Goal: Task Accomplishment & Management: Use online tool/utility

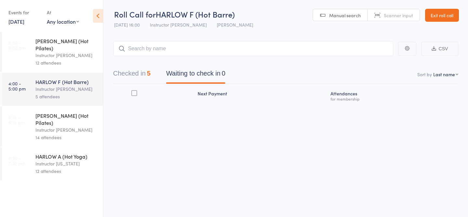
click at [57, 126] on div "Instructor [PERSON_NAME]" at bounding box center [66, 129] width 62 height 7
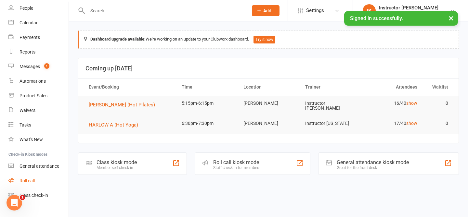
click at [28, 186] on link "Roll call" at bounding box center [38, 181] width 60 height 15
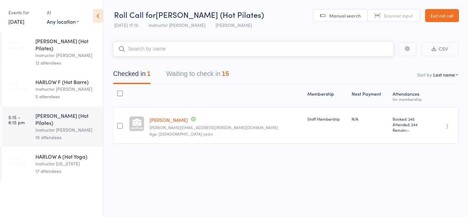
click at [199, 73] on button "Waiting to check in 15" at bounding box center [197, 75] width 63 height 17
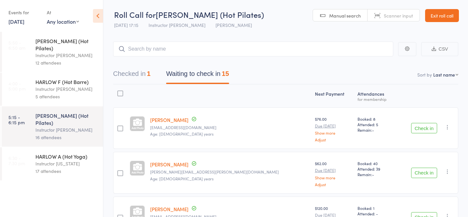
click at [69, 160] on div "Instructor [US_STATE]" at bounding box center [66, 163] width 62 height 7
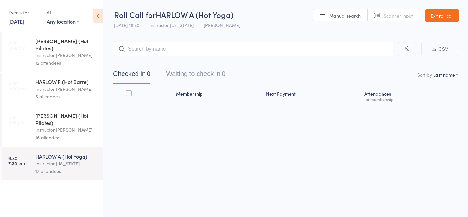
click at [58, 126] on div "Instructor [PERSON_NAME]" at bounding box center [66, 129] width 62 height 7
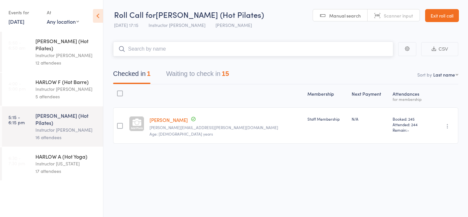
click at [169, 47] on input "search" at bounding box center [253, 49] width 280 height 15
click at [201, 81] on button "Waiting to check in 15" at bounding box center [197, 75] width 63 height 17
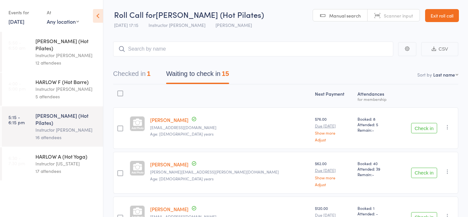
click at [185, 58] on div "Checked in 1 Waiting to check in 15" at bounding box center [285, 71] width 345 height 28
click at [203, 55] on input "search" at bounding box center [253, 49] width 280 height 15
type input "23411"
click at [372, 64] on link "Check in" at bounding box center [375, 63] width 23 height 10
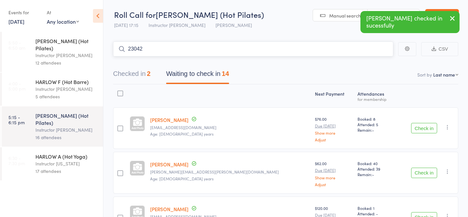
type input "23042"
click at [372, 61] on link "Check in" at bounding box center [375, 63] width 23 height 10
click at [54, 153] on div "HARLOW A (Hot Yoga)" at bounding box center [66, 156] width 62 height 7
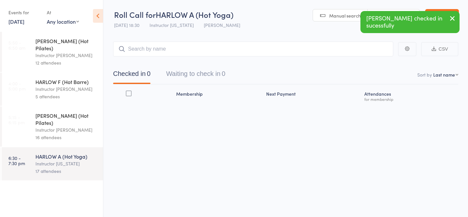
click at [56, 134] on div "16 attendees" at bounding box center [66, 137] width 62 height 7
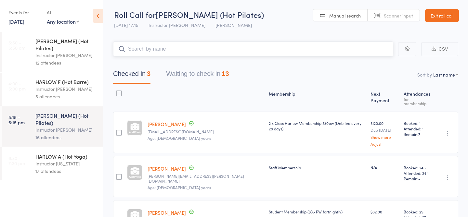
click at [182, 76] on button "Waiting to check in 13" at bounding box center [197, 75] width 63 height 17
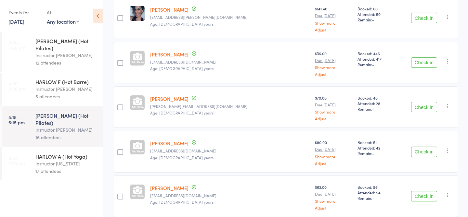
scroll to position [246, 0]
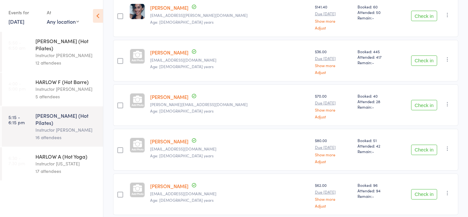
click at [449, 150] on icon "button" at bounding box center [447, 149] width 7 height 7
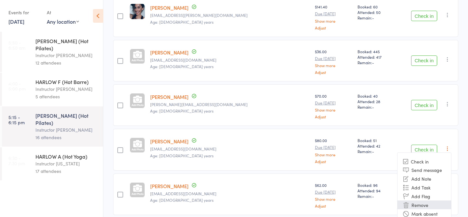
click at [437, 206] on li "Remove" at bounding box center [424, 205] width 54 height 9
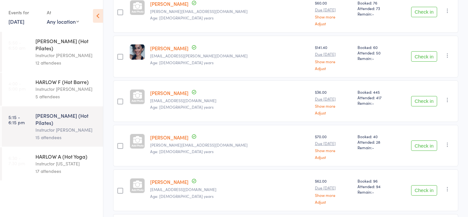
scroll to position [0, 0]
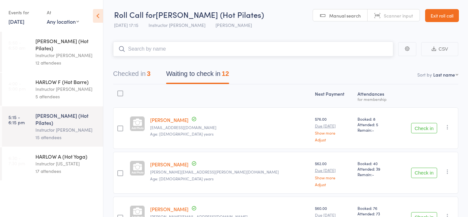
click at [301, 48] on input "search" at bounding box center [253, 49] width 280 height 15
click at [141, 45] on input "search" at bounding box center [253, 49] width 280 height 15
type input "23034"
click at [380, 62] on link "Check in" at bounding box center [375, 63] width 23 height 10
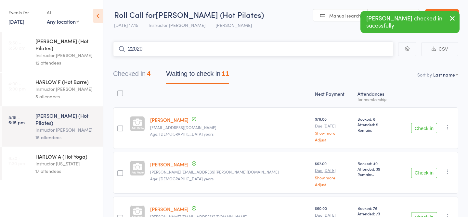
type input "22020"
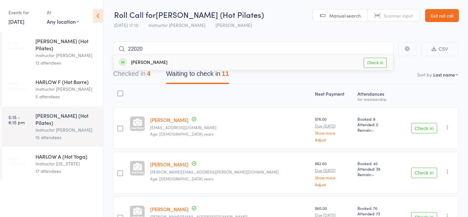
click at [380, 64] on link "Check in" at bounding box center [375, 63] width 23 height 10
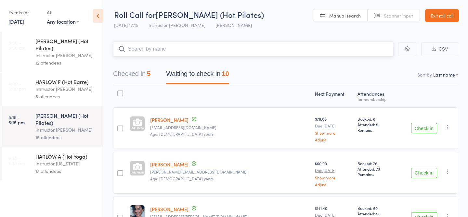
click at [346, 53] on input "search" at bounding box center [253, 49] width 280 height 15
type input "23769"
click at [371, 61] on link "Check in" at bounding box center [375, 63] width 23 height 10
drag, startPoint x: 322, startPoint y: 51, endPoint x: 331, endPoint y: 51, distance: 8.5
click at [330, 51] on input "search" at bounding box center [253, 49] width 280 height 15
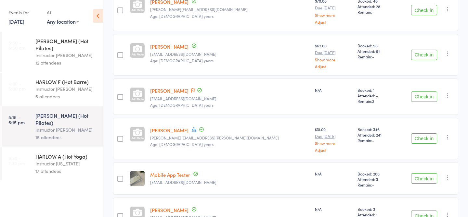
scroll to position [296, 0]
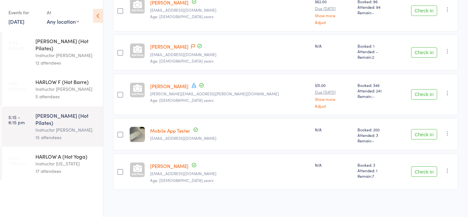
click at [418, 170] on button "Check in" at bounding box center [424, 172] width 26 height 10
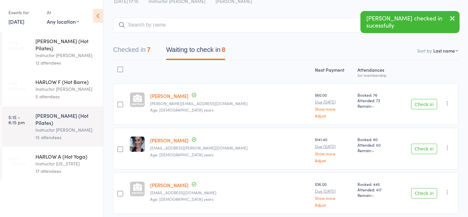
scroll to position [0, 0]
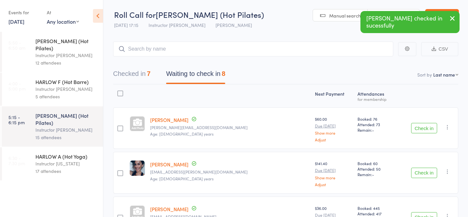
click at [134, 70] on button "Checked in 7" at bounding box center [131, 75] width 37 height 17
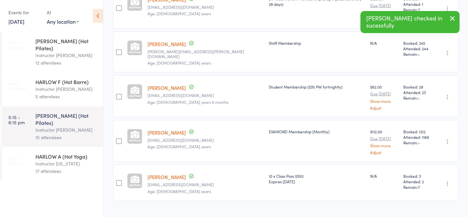
scroll to position [217, 0]
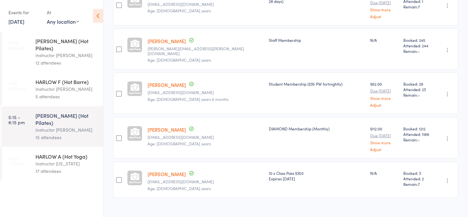
click at [169, 171] on link "[PERSON_NAME]" at bounding box center [167, 174] width 38 height 7
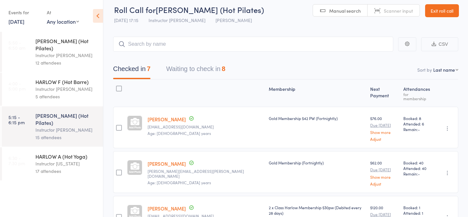
scroll to position [0, 0]
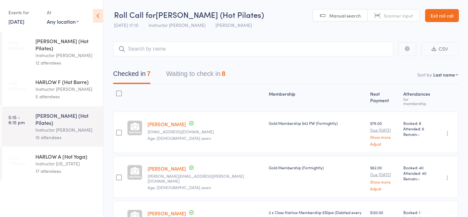
click at [213, 76] on button "Waiting to check in 8" at bounding box center [195, 75] width 59 height 17
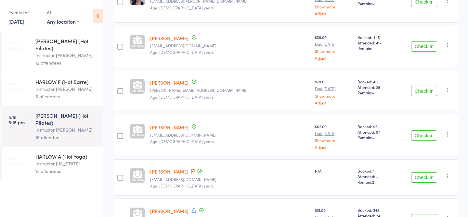
scroll to position [192, 0]
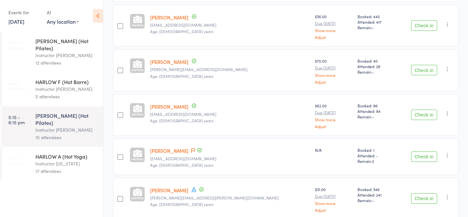
click at [427, 114] on button "Check in" at bounding box center [424, 115] width 26 height 10
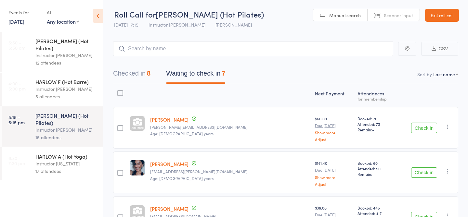
scroll to position [0, 0]
click at [244, 53] on input "search" at bounding box center [253, 49] width 280 height 15
type input "23551"
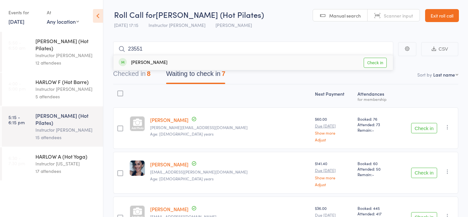
click at [376, 62] on link "Check in" at bounding box center [375, 63] width 23 height 10
type input "23289"
click at [376, 63] on link "Check in" at bounding box center [375, 63] width 23 height 10
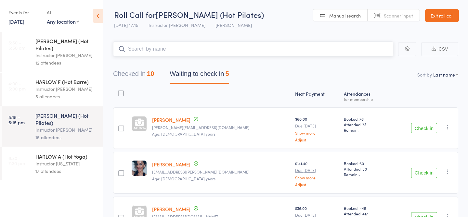
click at [317, 47] on input "search" at bounding box center [253, 49] width 280 height 15
type input "20056"
click at [374, 63] on link "Check in" at bounding box center [375, 63] width 23 height 10
type input "23023"
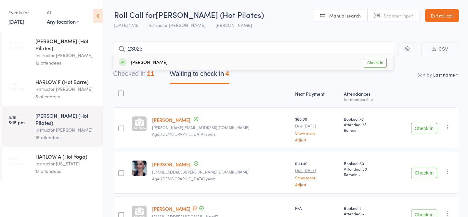
click at [373, 63] on link "Check in" at bounding box center [375, 63] width 23 height 10
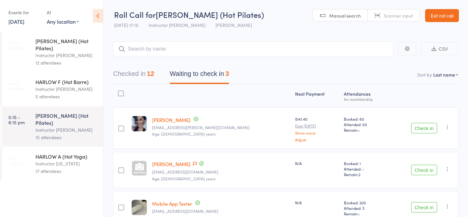
click at [85, 85] on div "Instructor [PERSON_NAME]" at bounding box center [66, 88] width 62 height 7
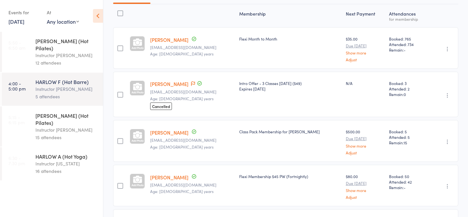
scroll to position [142, 0]
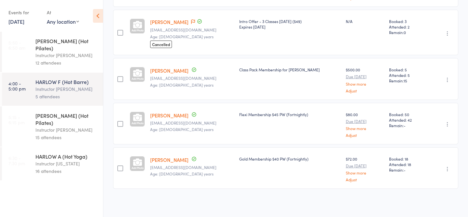
click at [74, 112] on div "HARLOW C (Hot Pilates)" at bounding box center [66, 119] width 62 height 14
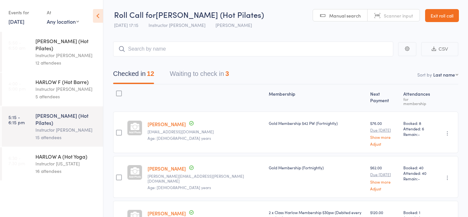
click at [191, 76] on button "Waiting to check in 3" at bounding box center [199, 75] width 59 height 17
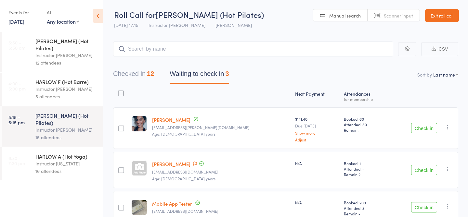
click at [130, 77] on button "Checked in 12" at bounding box center [133, 75] width 41 height 17
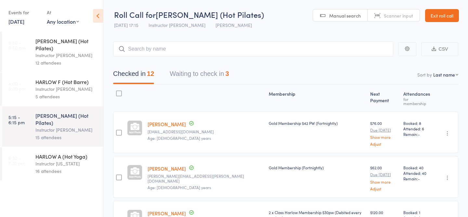
click at [190, 78] on button "Waiting to check in 3" at bounding box center [199, 75] width 59 height 17
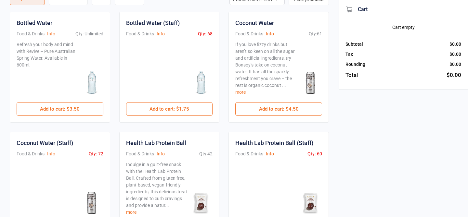
scroll to position [18, 0]
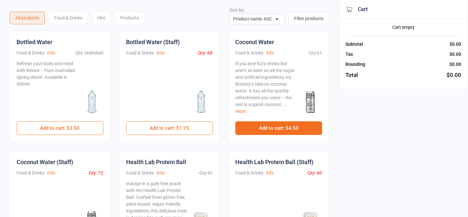
click at [263, 124] on button "Add to cart : $4.50" at bounding box center [278, 129] width 87 height 14
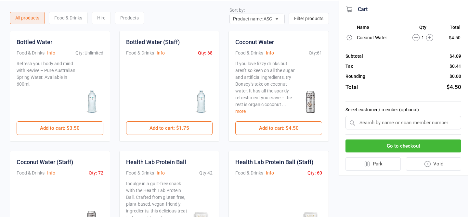
click at [357, 144] on button "Go to checkout" at bounding box center [403, 146] width 116 height 13
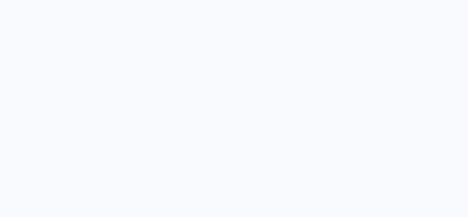
scroll to position [17, 0]
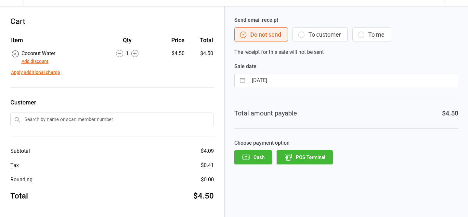
click at [301, 155] on button "POS Terminal" at bounding box center [305, 157] width 56 height 14
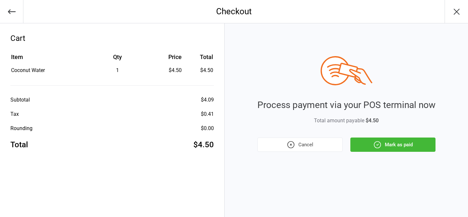
click at [380, 146] on icon "button" at bounding box center [377, 145] width 8 height 8
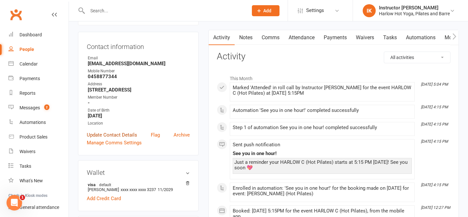
click at [122, 135] on link "Update Contact Details" at bounding box center [112, 135] width 50 height 8
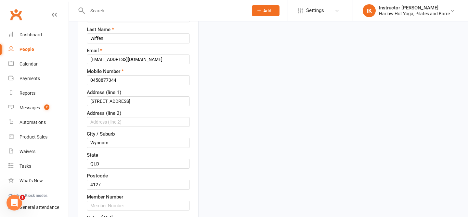
scroll to position [141, 0]
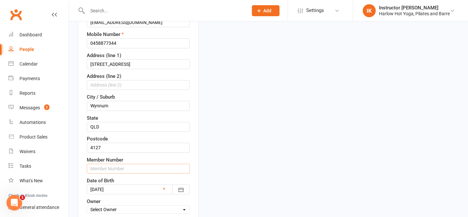
click at [124, 172] on input "text" at bounding box center [138, 169] width 103 height 10
type input "23550"
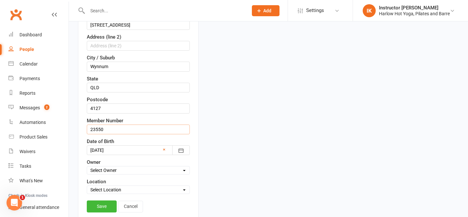
scroll to position [217, 0]
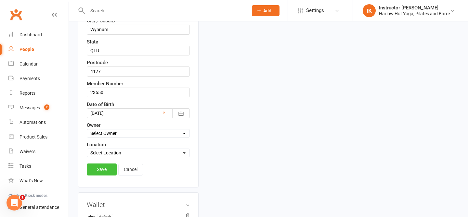
click at [95, 167] on link "Save" at bounding box center [102, 170] width 30 height 12
